Goal: Task Accomplishment & Management: Complete application form

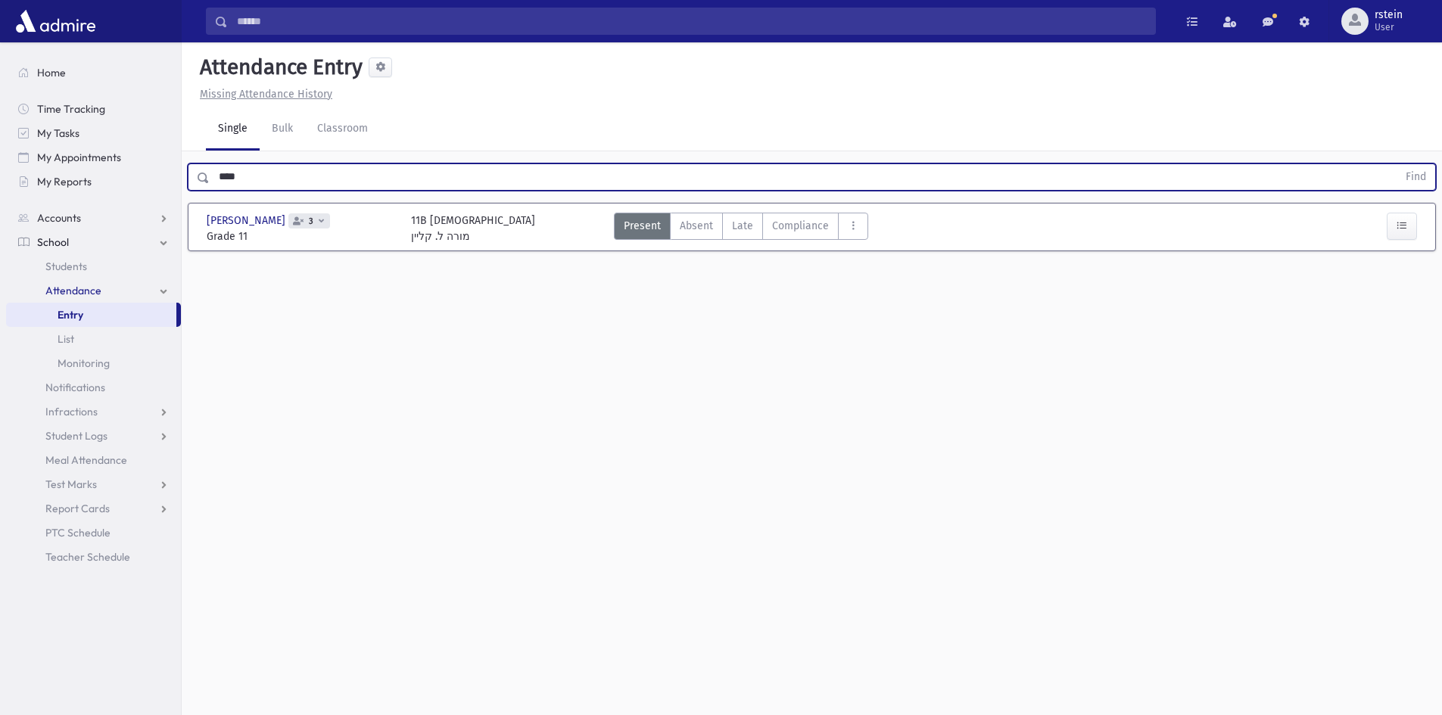
click at [90, 285] on span "Attendance" at bounding box center [73, 291] width 56 height 14
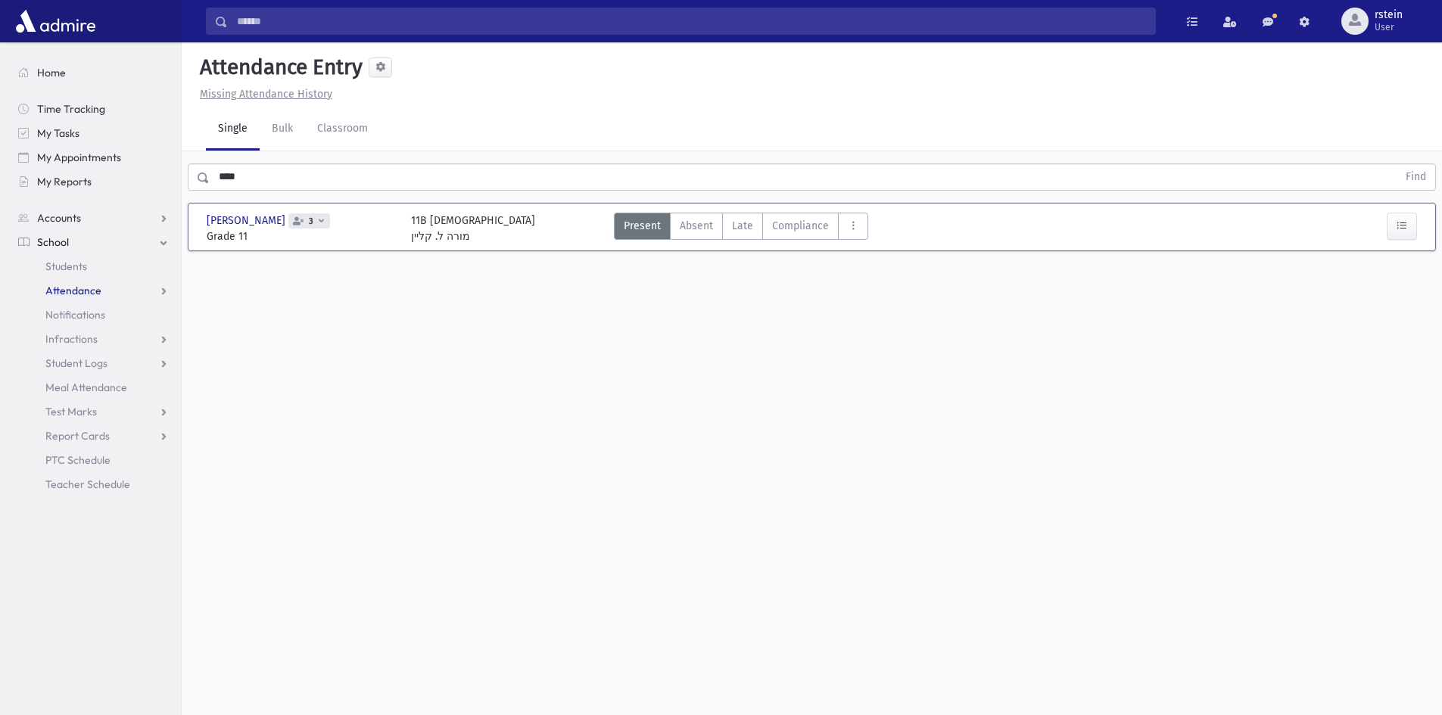
click at [90, 285] on span "Attendance" at bounding box center [73, 291] width 56 height 14
click at [83, 319] on span "Entry" at bounding box center [71, 315] width 26 height 14
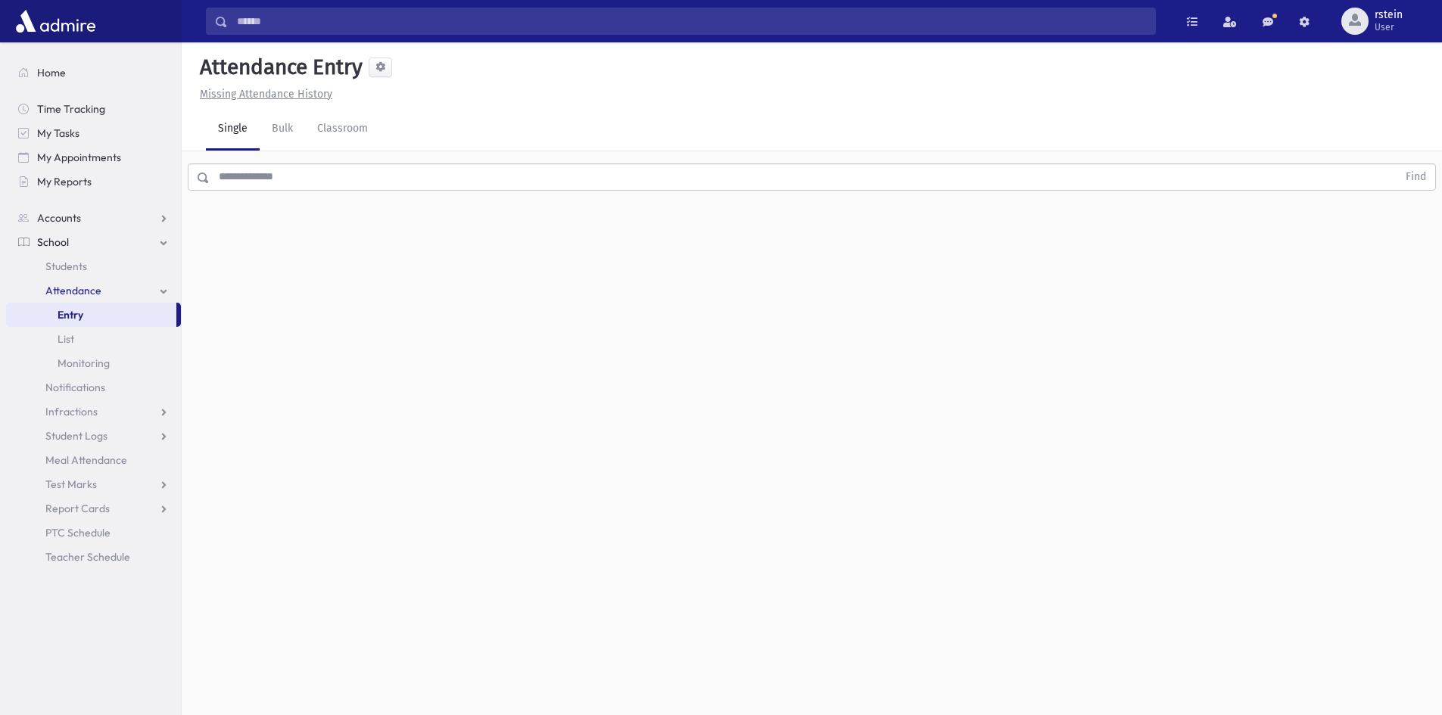
click at [330, 170] on input "text" at bounding box center [804, 177] width 1188 height 27
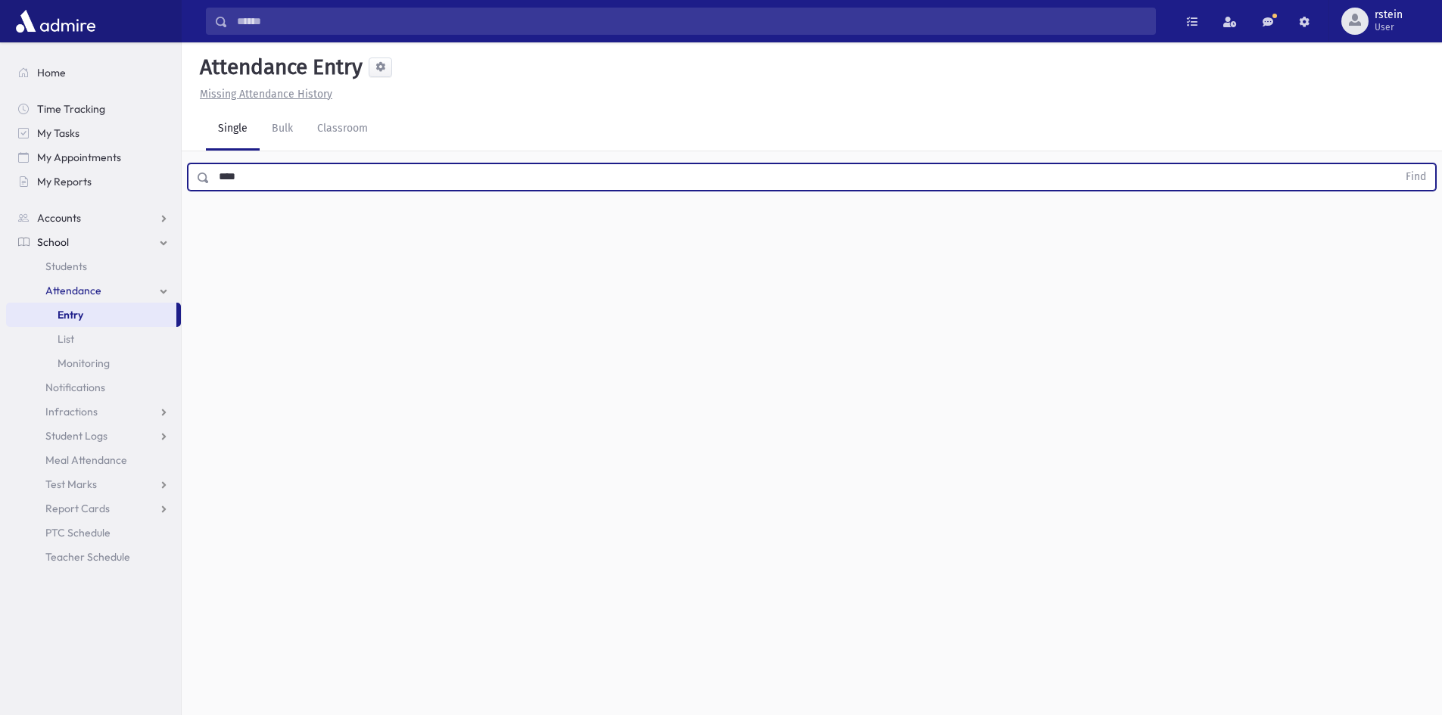
type input "****"
click at [1397, 164] on button "Find" at bounding box center [1416, 177] width 39 height 26
drag, startPoint x: 329, startPoint y: 171, endPoint x: 195, endPoint y: 188, distance: 135.0
click at [195, 188] on div "**** Find" at bounding box center [812, 177] width 1248 height 27
click at [1397, 164] on button "Find" at bounding box center [1416, 177] width 39 height 26
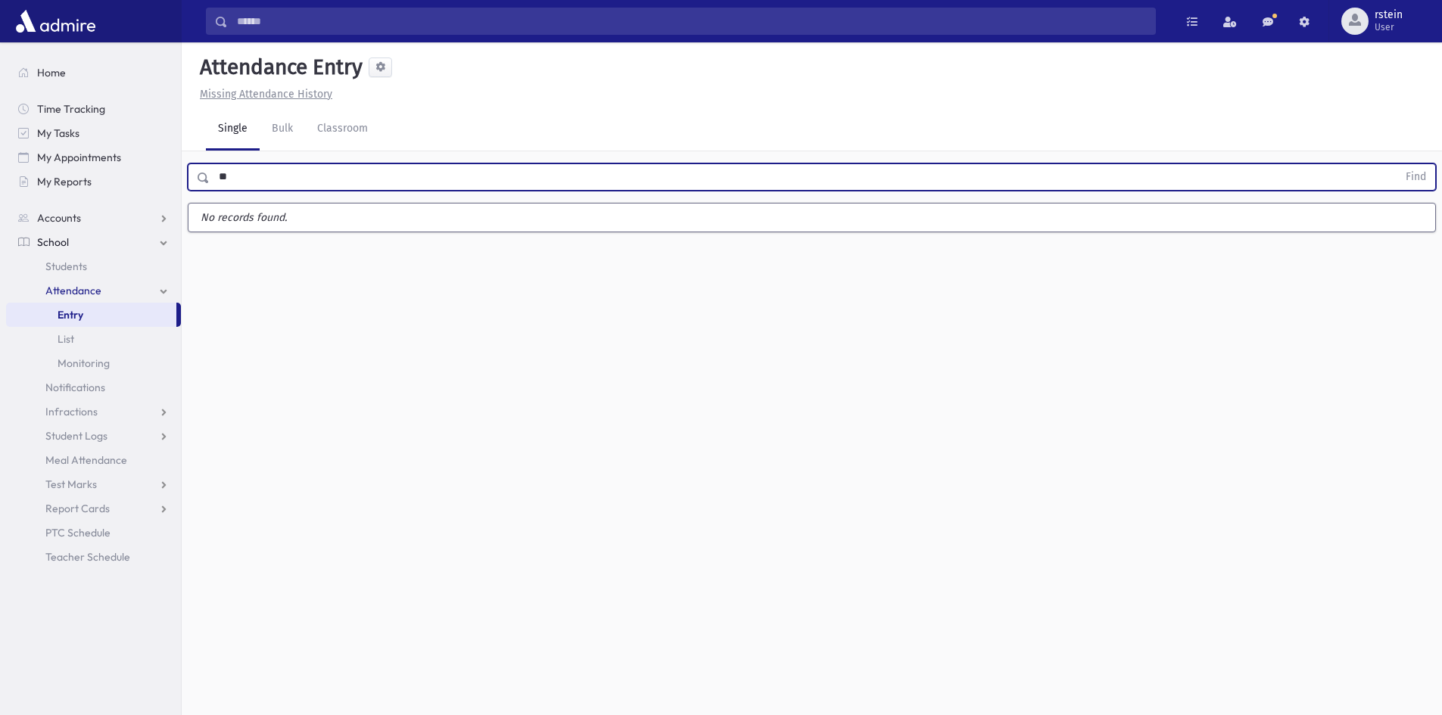
type input "*"
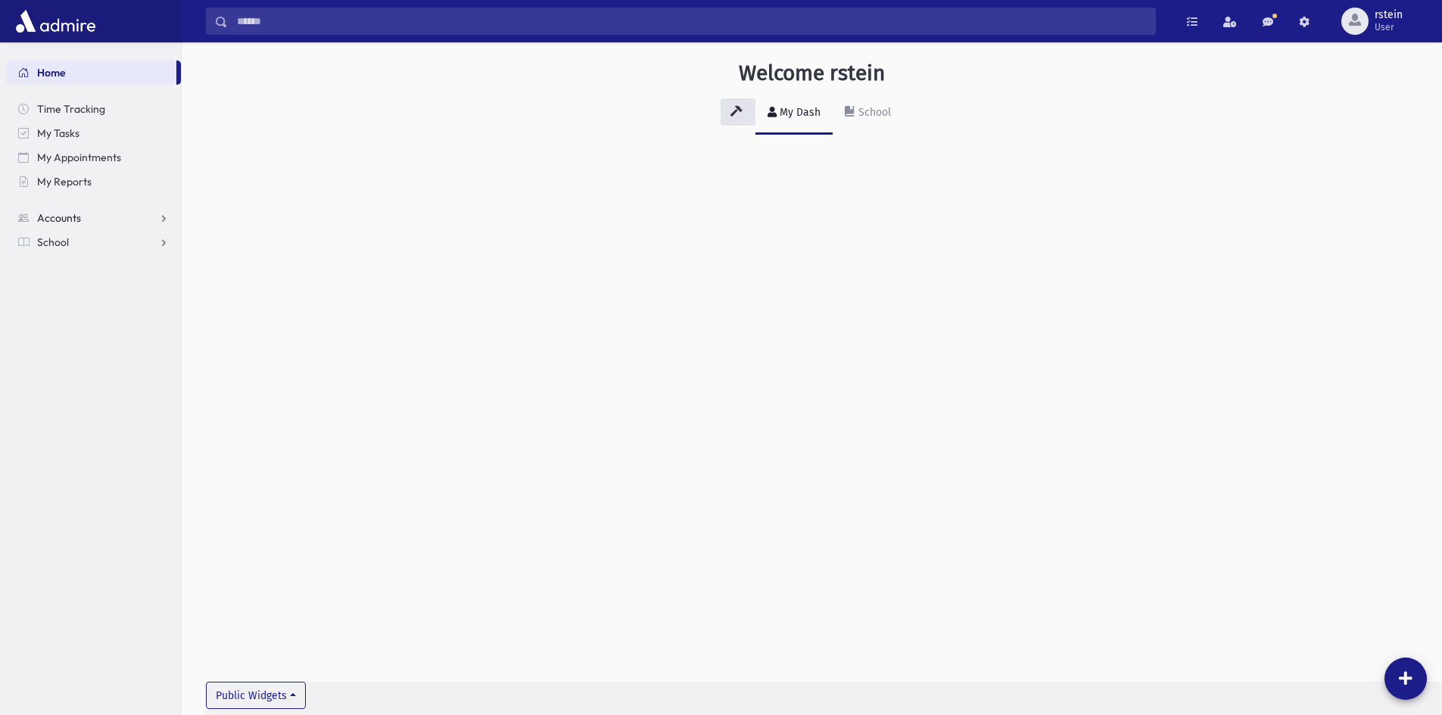
click at [89, 220] on link "Accounts" at bounding box center [93, 218] width 175 height 24
click at [88, 292] on link "School" at bounding box center [93, 291] width 175 height 24
click at [102, 291] on link "Attendance" at bounding box center [93, 291] width 175 height 24
click at [105, 304] on link "Entry" at bounding box center [93, 315] width 175 height 24
